Goal: Register for event/course

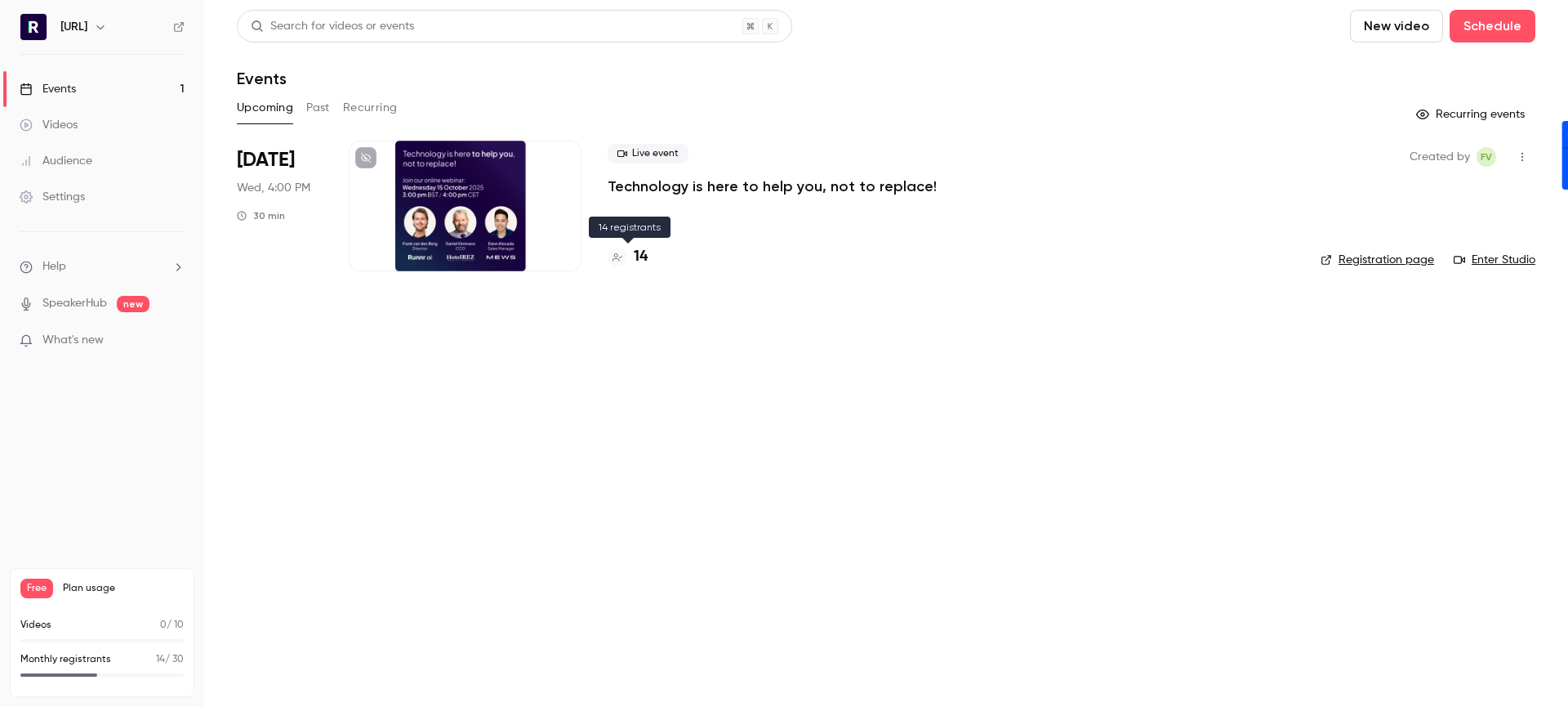
click at [637, 247] on h4 "14" at bounding box center [641, 256] width 14 height 22
